Goal: Find specific page/section: Find specific page/section

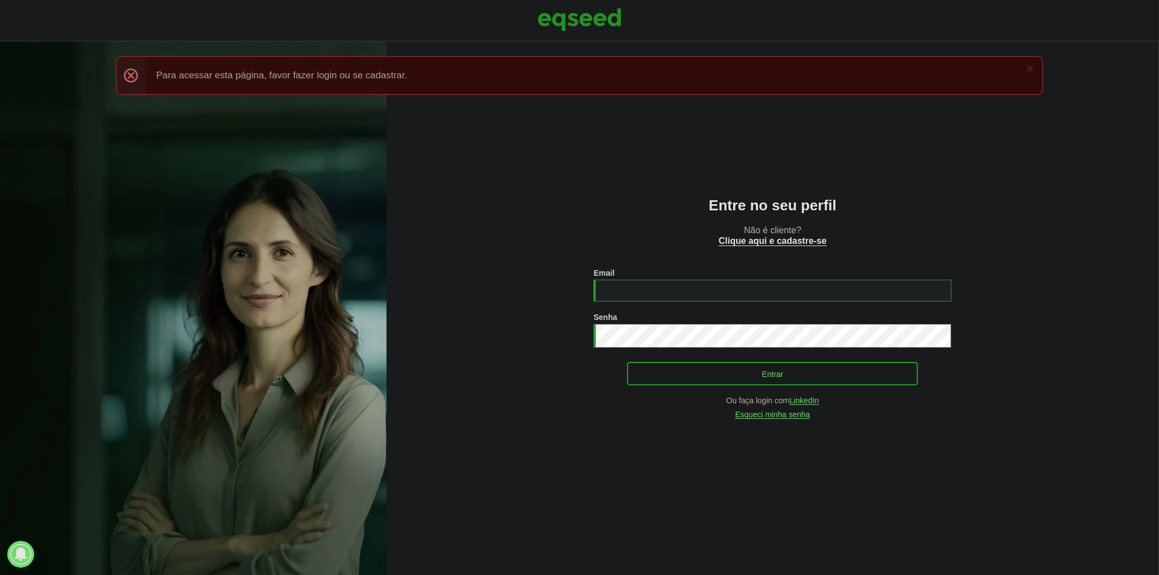
type input "**********"
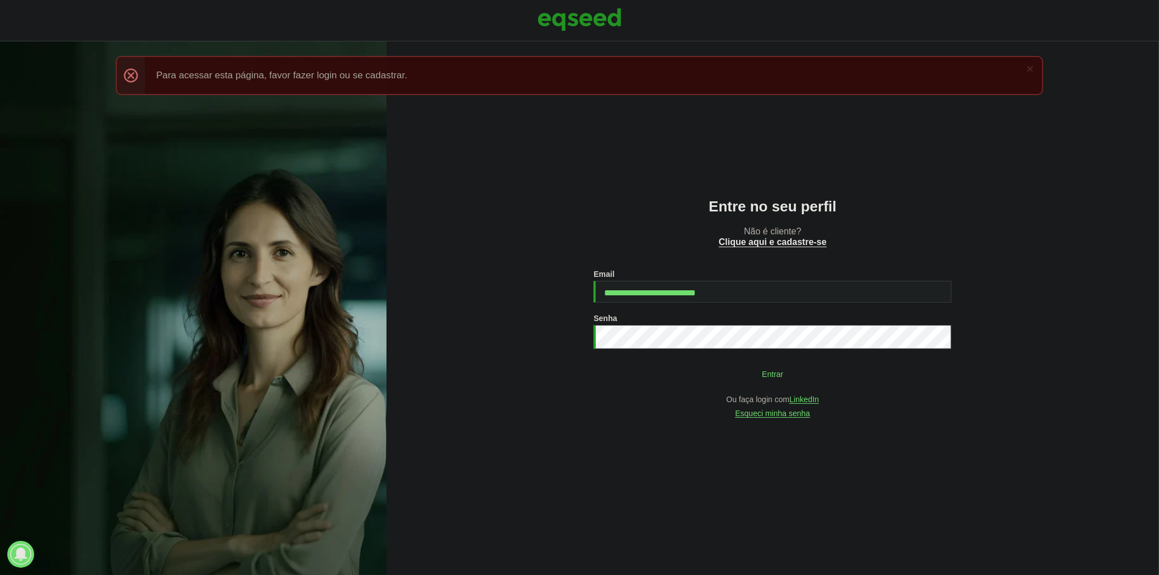
click at [828, 378] on button "Entrar" at bounding box center [772, 373] width 291 height 21
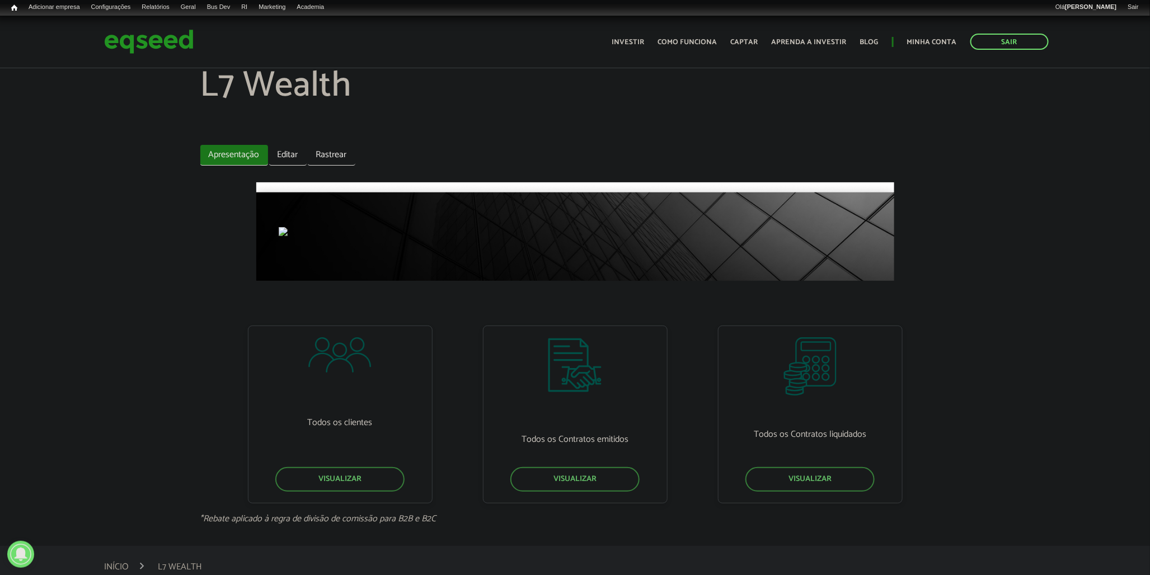
click at [287, 143] on section "L7 Wealth Abas primárias Apresentação (aba ativa) Editar Rastrear Todos os clie…" at bounding box center [575, 295] width 750 height 457
click at [289, 147] on link "Editar" at bounding box center [287, 155] width 37 height 21
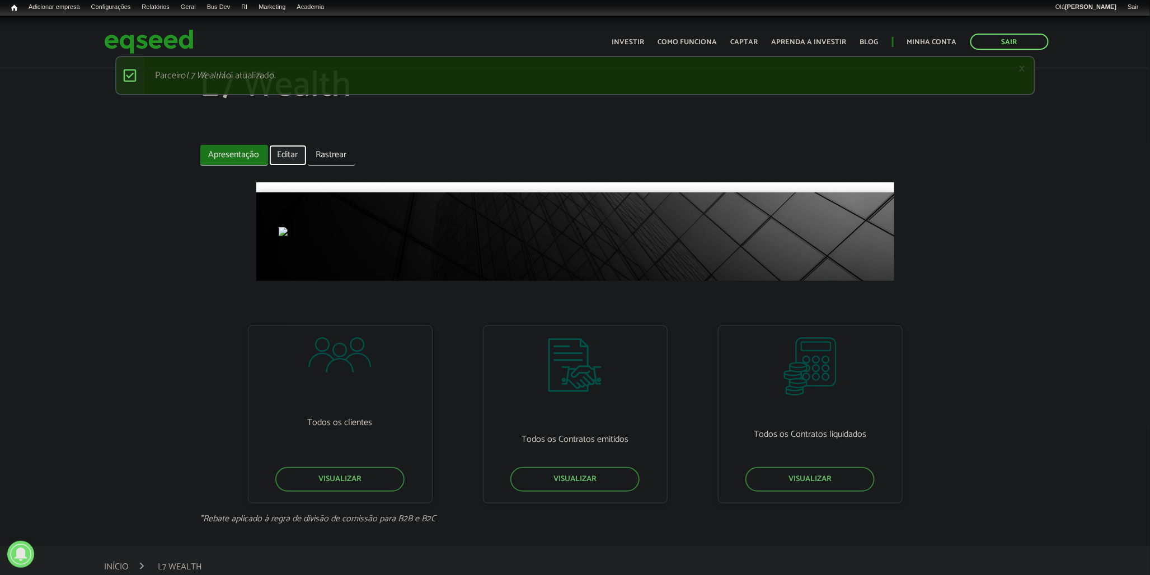
click at [295, 154] on link "Editar" at bounding box center [287, 155] width 37 height 21
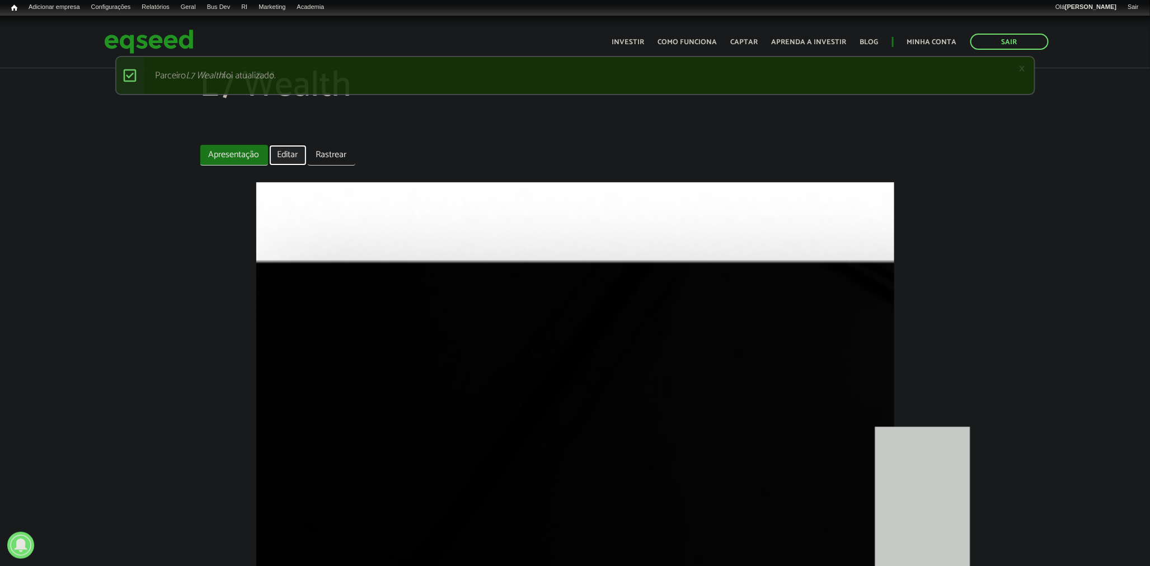
click at [271, 147] on link "Editar" at bounding box center [287, 155] width 37 height 21
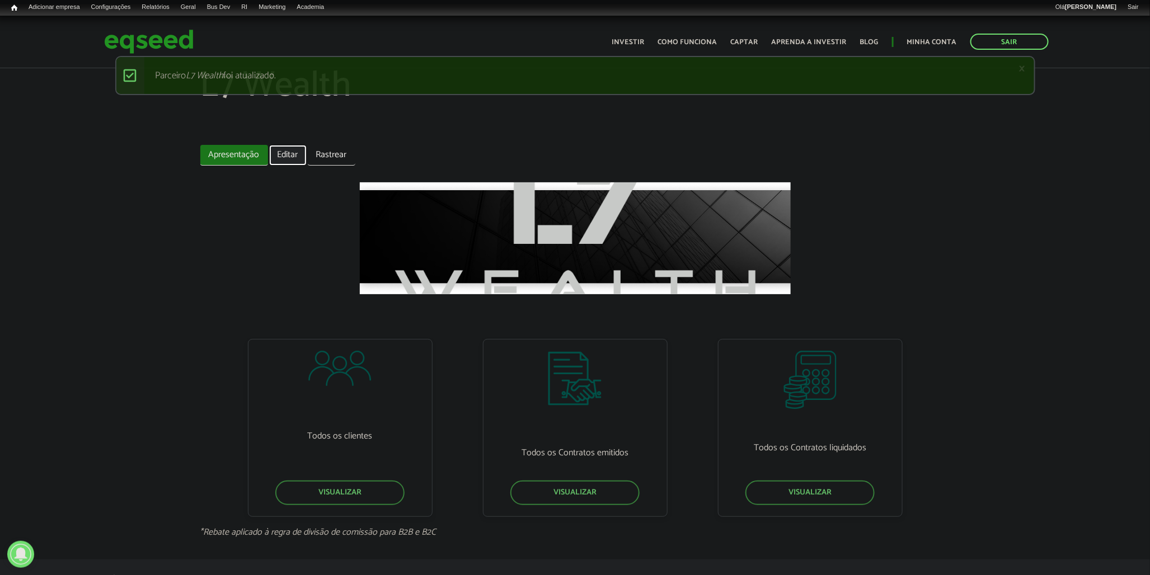
click at [273, 160] on link "Editar" at bounding box center [287, 155] width 37 height 21
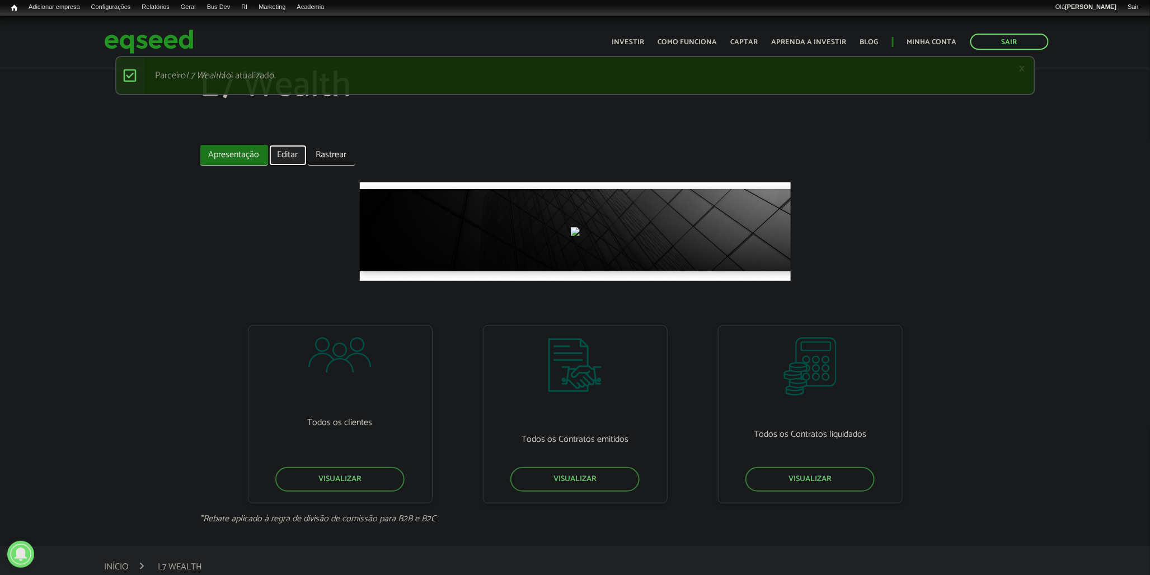
click at [280, 150] on link "Editar" at bounding box center [287, 155] width 37 height 21
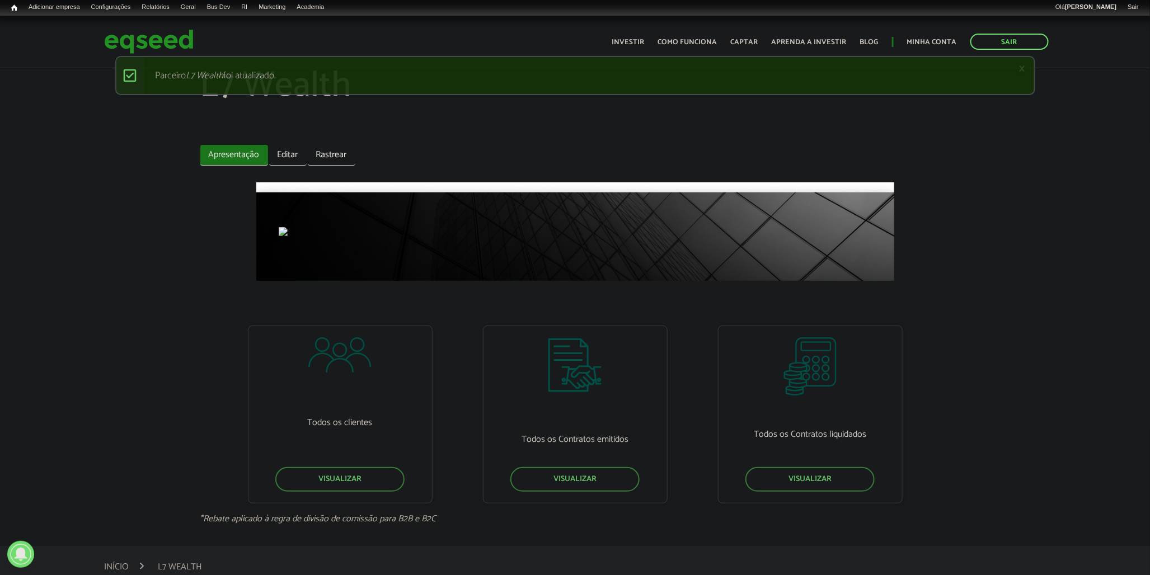
click at [277, 143] on section "L7 Wealth Abas primárias Apresentação (aba ativa) Editar Rastrear Todos os clie…" at bounding box center [575, 295] width 750 height 457
click at [285, 150] on link "Editar" at bounding box center [287, 155] width 37 height 21
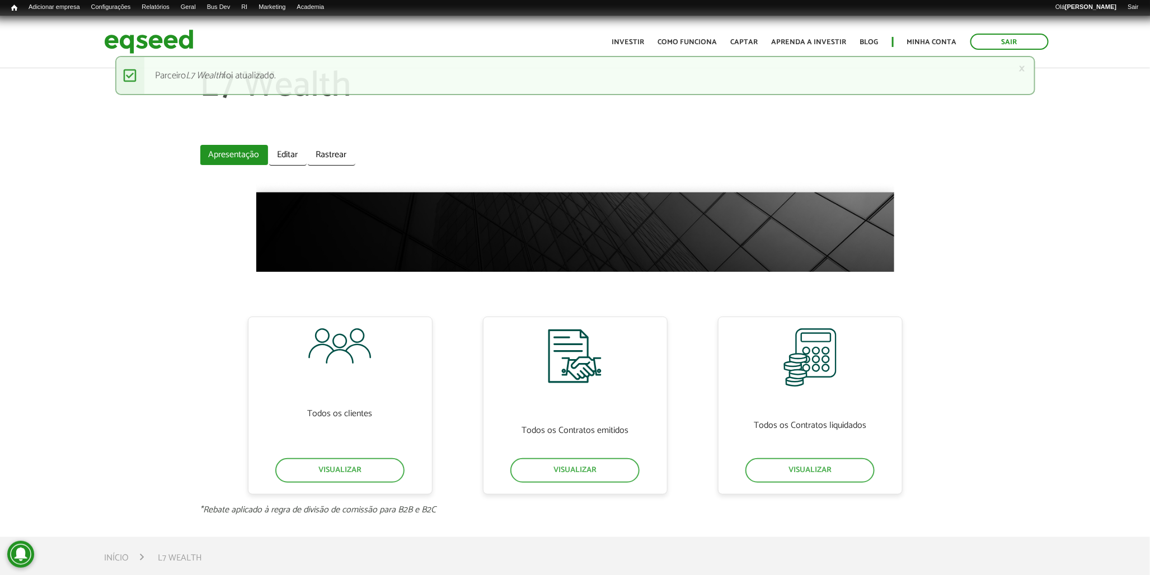
click at [554, 161] on ul "Apresentação (aba ativa) Editar Rastrear" at bounding box center [575, 155] width 750 height 21
click at [302, 149] on link "Editar" at bounding box center [287, 155] width 37 height 21
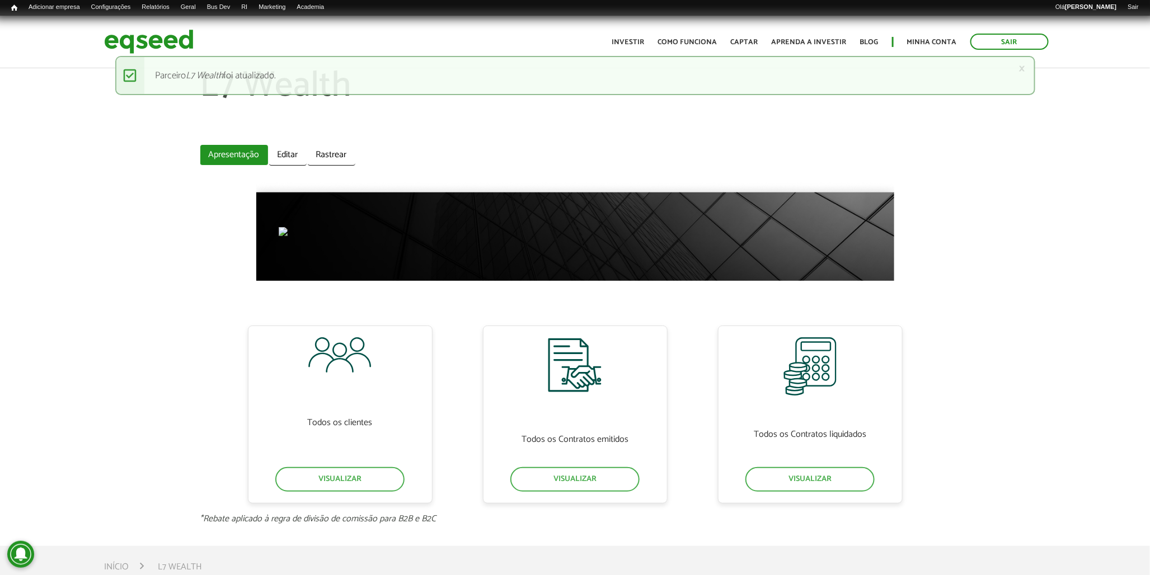
click at [282, 143] on section "L7 Wealth Abas primárias Apresentação (aba ativa) Editar Rastrear Todos os clie…" at bounding box center [575, 295] width 750 height 457
click at [291, 152] on link "Editar" at bounding box center [287, 155] width 37 height 21
click at [276, 157] on link "Editar" at bounding box center [287, 155] width 37 height 21
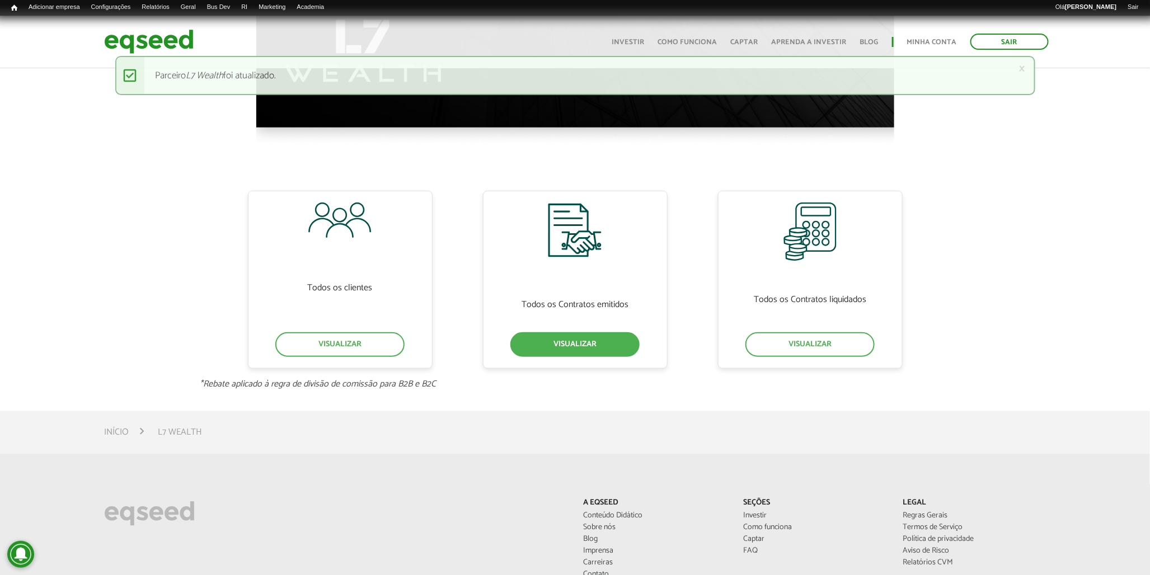
scroll to position [248, 0]
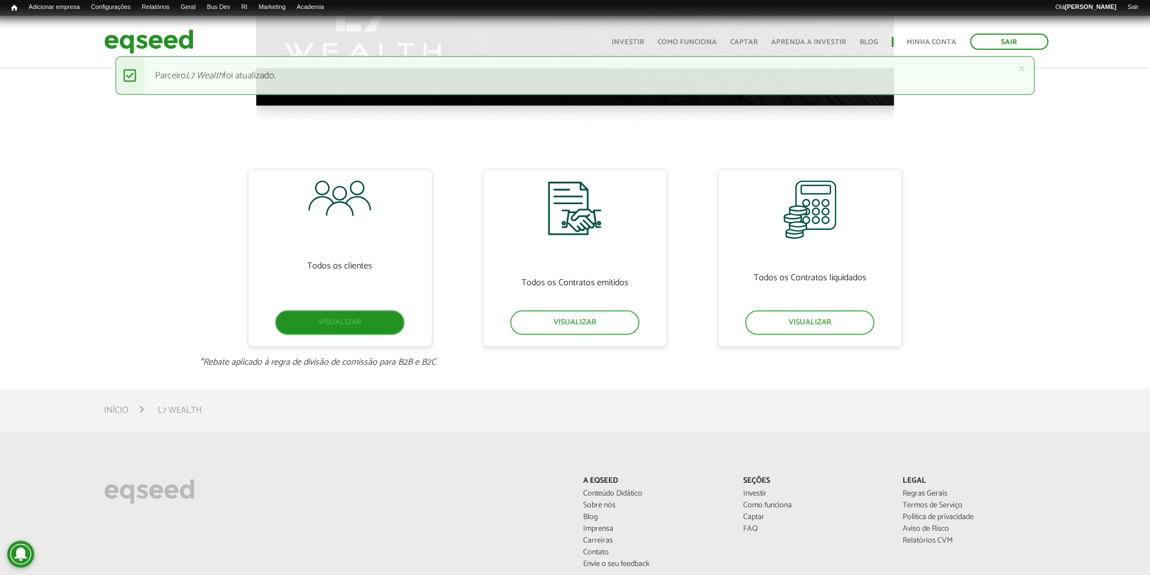
drag, startPoint x: 304, startPoint y: 339, endPoint x: 314, endPoint y: 326, distance: 16.3
click at [304, 338] on div "Todos os clientes Visualizar" at bounding box center [340, 258] width 185 height 178
click at [315, 323] on link "Visualizar" at bounding box center [339, 322] width 129 height 25
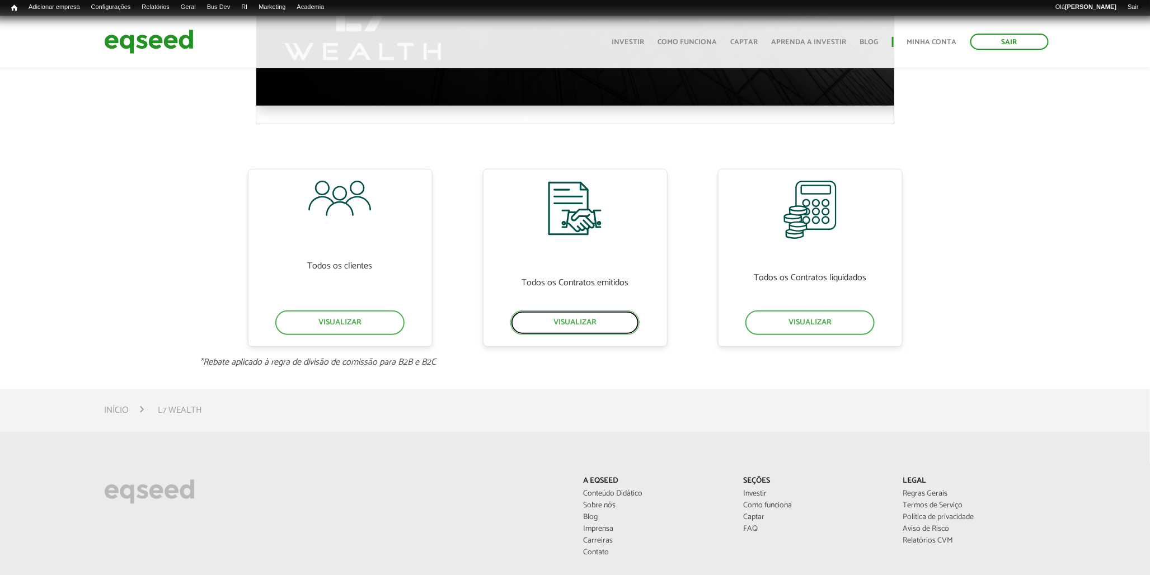
click at [539, 336] on div "Todos os Contratos emitidos Visualizar" at bounding box center [575, 258] width 185 height 178
click at [546, 325] on link "Visualizar" at bounding box center [574, 322] width 129 height 25
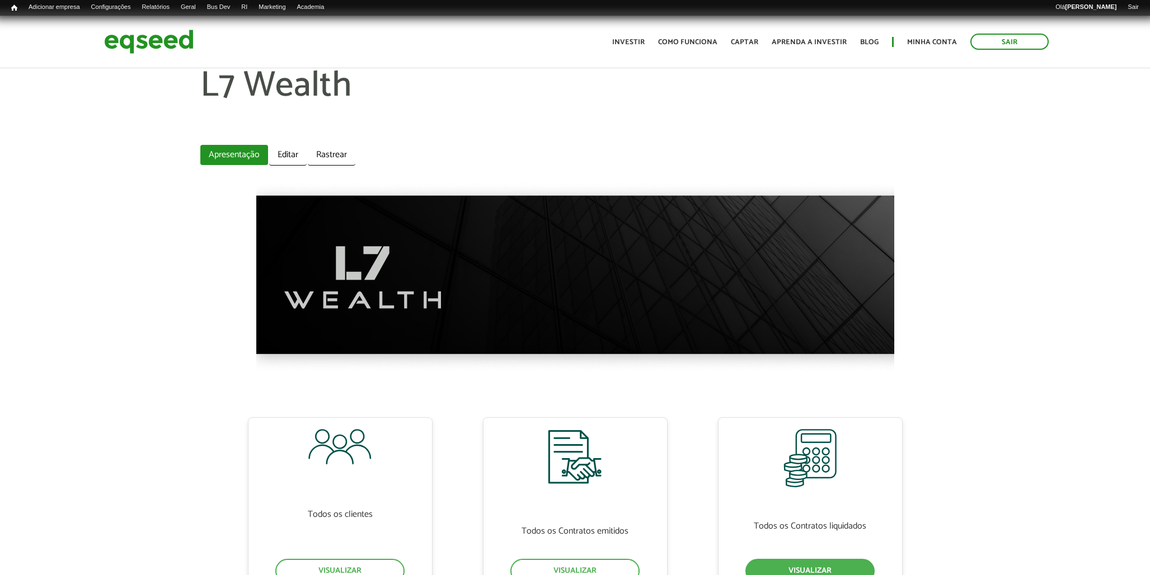
click at [798, 559] on link "Visualizar" at bounding box center [809, 571] width 129 height 25
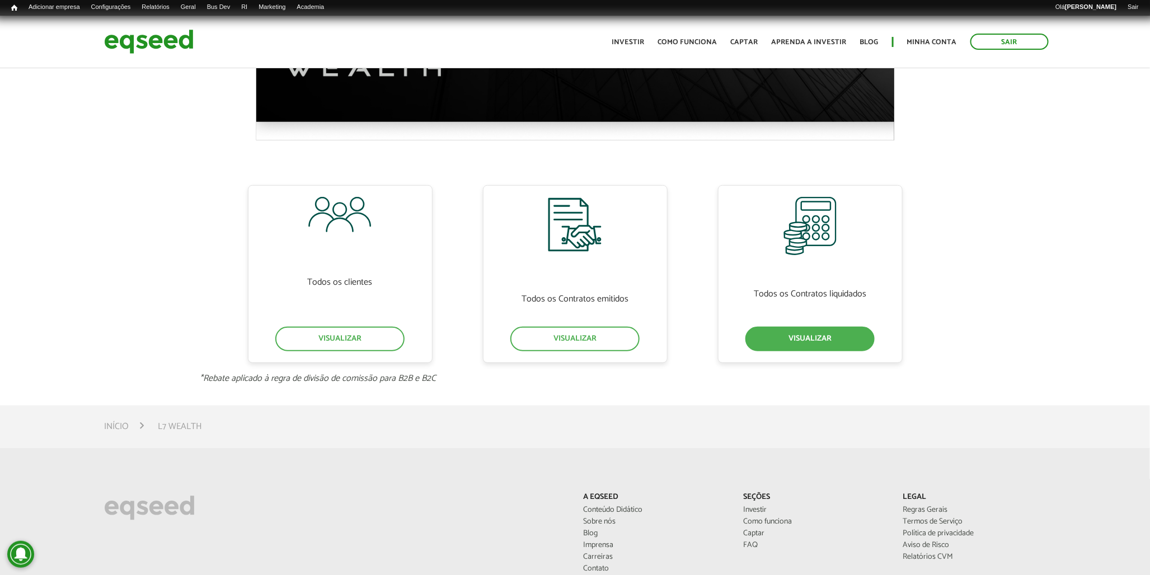
click at [802, 332] on link "Visualizar" at bounding box center [809, 339] width 129 height 25
